Goal: Find specific page/section: Find specific page/section

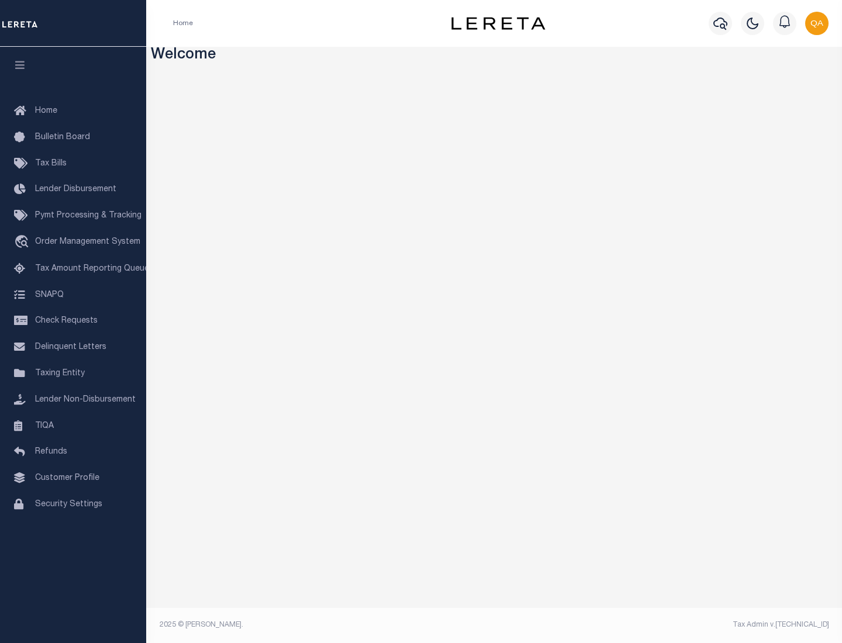
click at [73, 321] on span "Check Requests" at bounding box center [66, 321] width 63 height 8
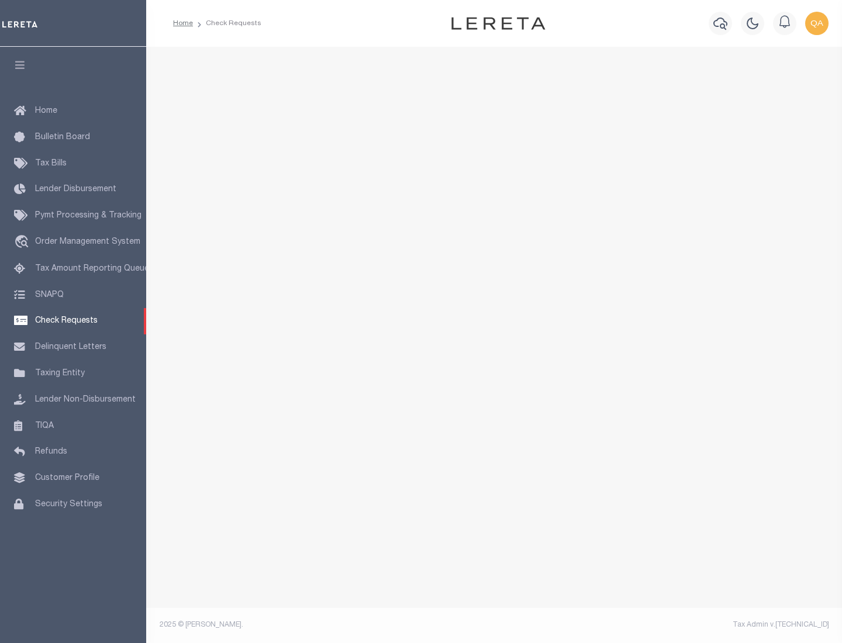
select select "50"
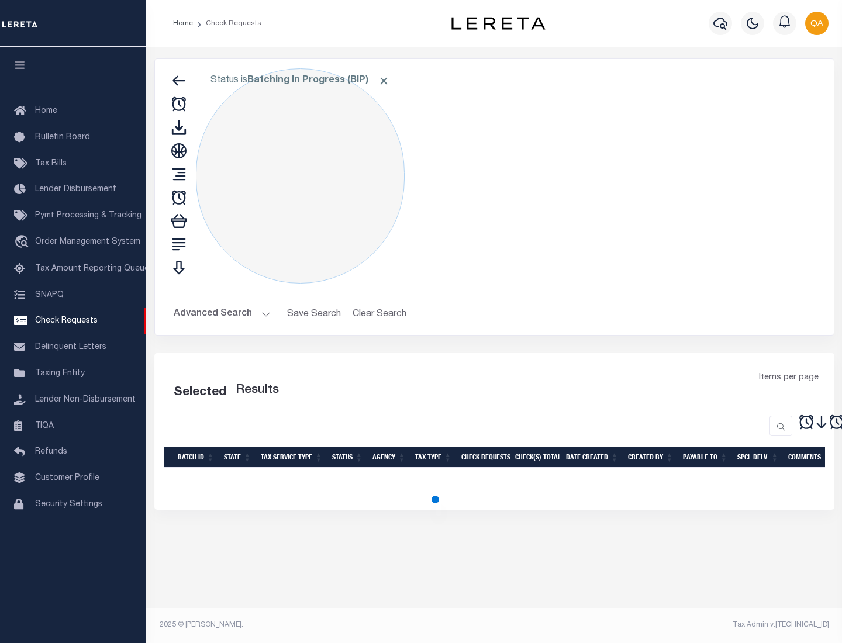
select select "50"
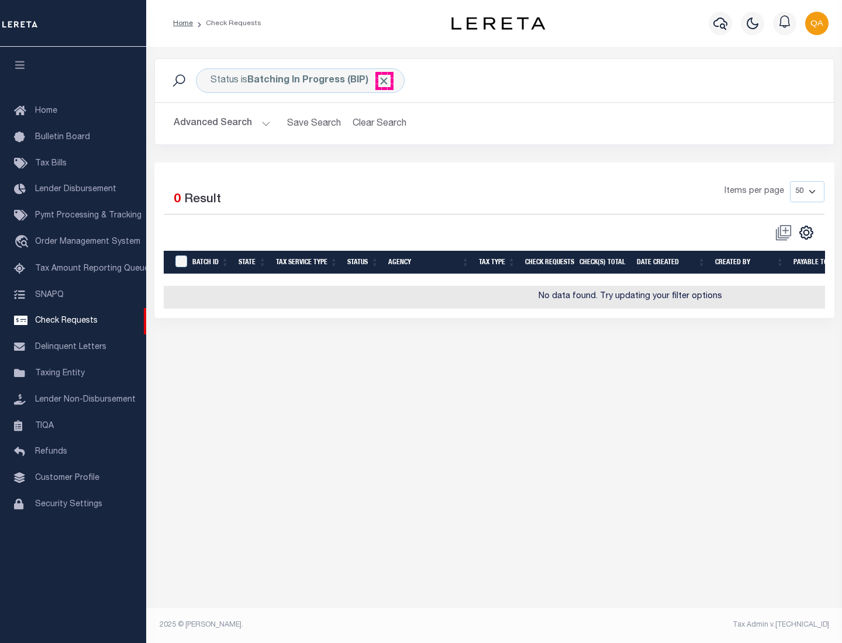
click at [384, 81] on span "Click to Remove" at bounding box center [384, 81] width 12 height 12
